Goal: Find specific page/section: Find specific page/section

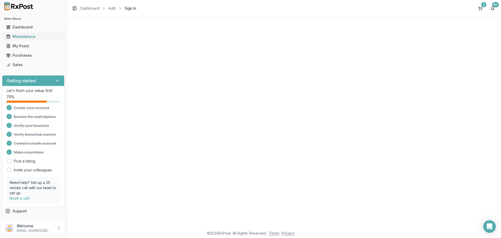
click at [30, 38] on div "Marketplace" at bounding box center [33, 36] width 54 height 5
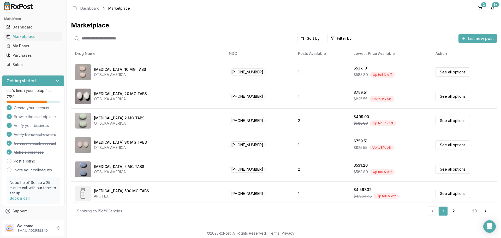
click at [102, 38] on input "search" at bounding box center [182, 38] width 222 height 9
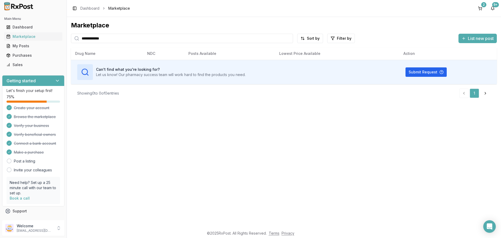
type input "**********"
click at [274, 37] on input "**********" at bounding box center [182, 38] width 222 height 9
